Goal: Find specific page/section: Find specific page/section

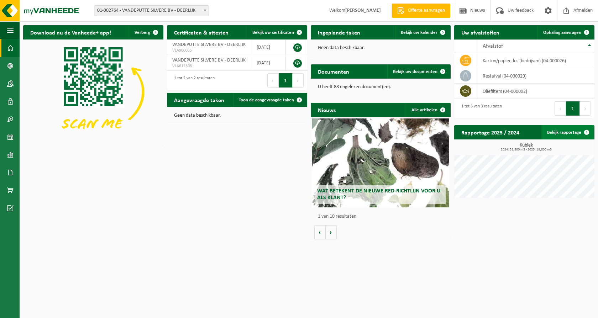
click at [576, 133] on link "Bekijk rapportage" at bounding box center [567, 132] width 52 height 14
click at [406, 72] on span "Bekijk uw documenten" at bounding box center [415, 71] width 44 height 5
